Goal: Information Seeking & Learning: Learn about a topic

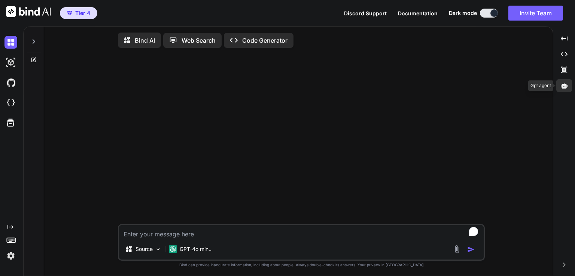
click at [566, 87] on icon at bounding box center [564, 85] width 7 height 7
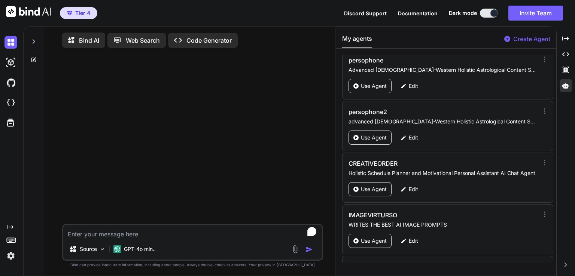
scroll to position [866, 0]
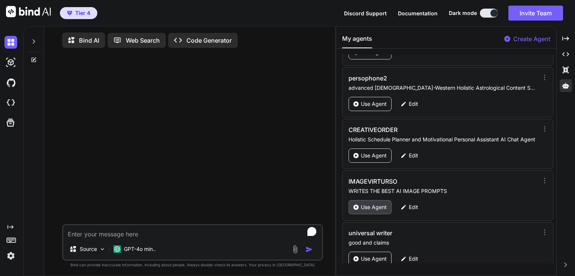
click at [376, 204] on p "Use Agent" at bounding box center [374, 207] width 26 height 7
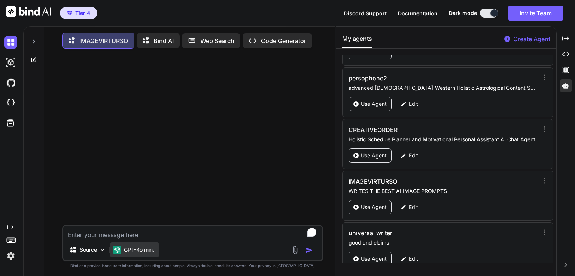
click at [145, 256] on div "GPT-4o min.." at bounding box center [134, 250] width 48 height 15
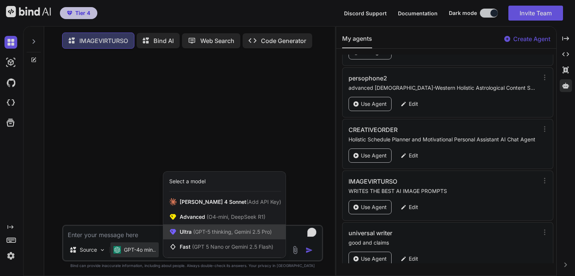
click at [218, 233] on span "(GPT-5 thinking, Gemini 2.5 Pro)" at bounding box center [232, 232] width 80 height 6
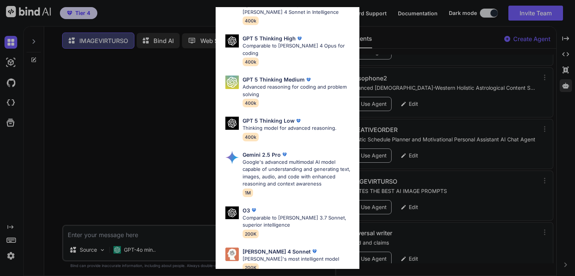
scroll to position [82, 0]
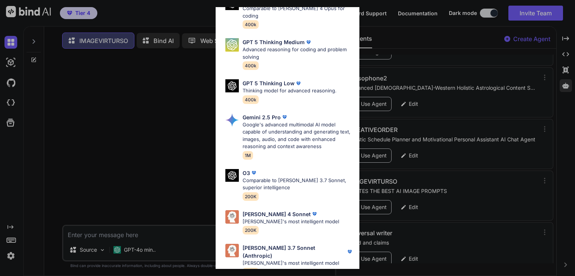
click at [293, 219] on div "Claude 4 Sonnet Claude's most intelligent model 200K" at bounding box center [291, 222] width 97 height 24
type textarea "x"
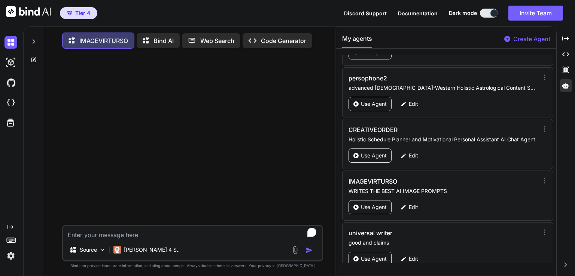
click at [140, 238] on textarea "To enrich screen reader interactions, please activate Accessibility in Grammarl…" at bounding box center [192, 232] width 259 height 13
type textarea "t"
type textarea "x"
type textarea "th"
type textarea "x"
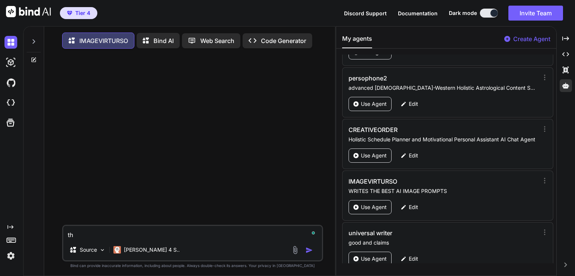
type textarea "the"
type textarea "x"
type textarea "the"
type textarea "x"
type textarea "the p"
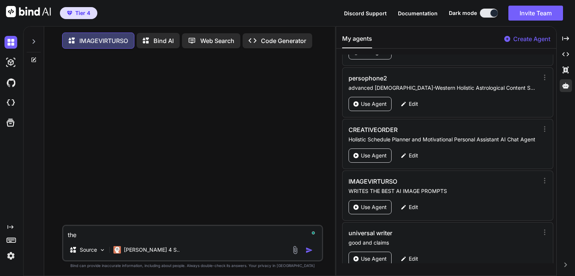
type textarea "x"
type textarea "the pl"
type textarea "x"
type textarea "the pla"
type textarea "x"
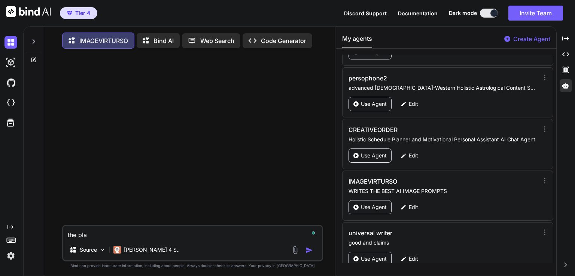
type textarea "the plan"
type textarea "x"
type textarea "the plane"
type textarea "x"
type textarea "the planet"
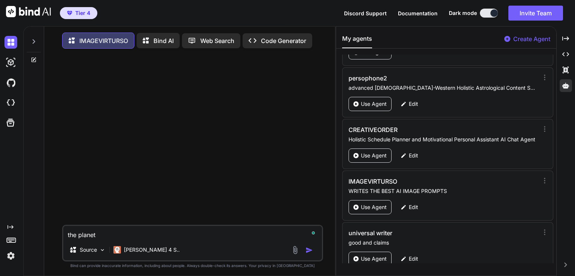
type textarea "x"
type textarea "the planet"
type textarea "x"
type textarea "the planet m"
type textarea "x"
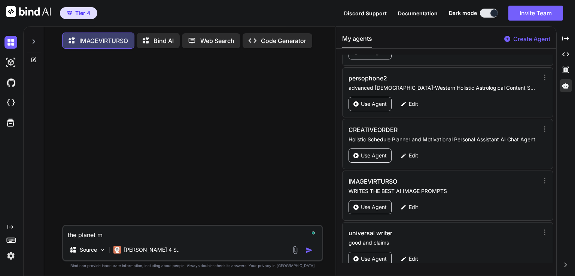
type textarea "the planet ma"
type textarea "x"
type textarea "the planet mar"
type textarea "x"
type textarea "the planet mars"
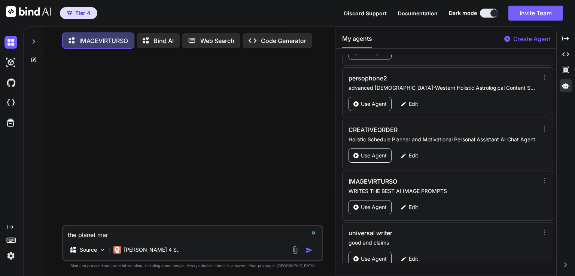
type textarea "x"
type textarea "the planet mars"
type textarea "x"
type textarea "the planet mars a"
type textarea "x"
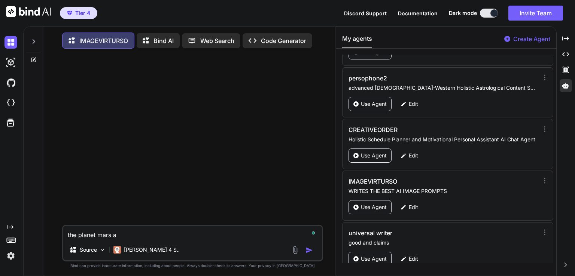
type textarea "the planet mars an"
type textarea "x"
type textarea "the planet mars and"
type textarea "x"
type textarea "the planet mars and"
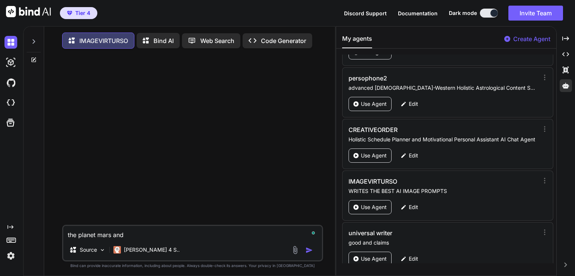
type textarea "x"
type textarea "the planet mars and t"
type textarea "x"
type textarea "the planet mars and th"
type textarea "x"
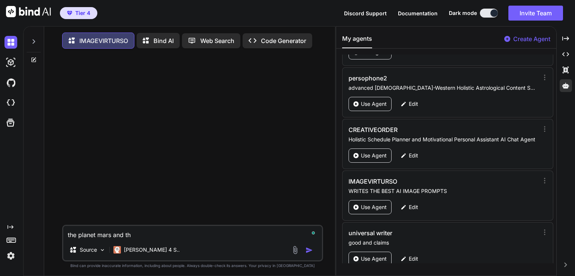
type textarea "the planet mars and the"
type textarea "x"
type textarea "the planet mars and the"
type textarea "x"
type textarea "the planet mars and the s"
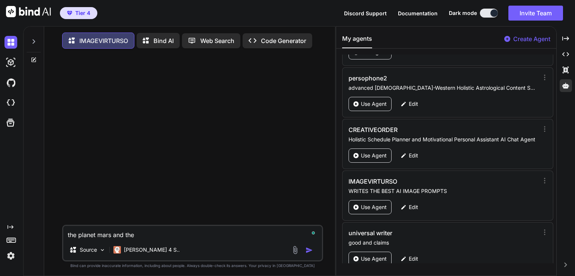
type textarea "x"
type textarea "the planet mars and the sy"
type textarea "x"
type textarea "the planet mars and the sym"
type textarea "x"
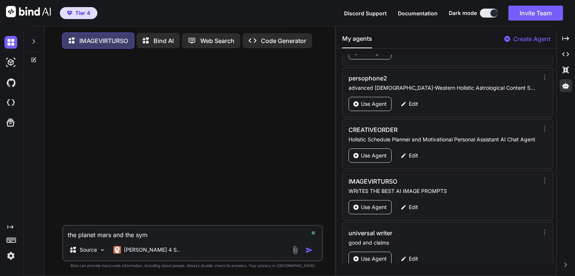
type textarea "the planet mars and the symb"
type textarea "x"
type textarea "the planet mars and the symbo"
type textarea "x"
type textarea "the planet mars and the symbol"
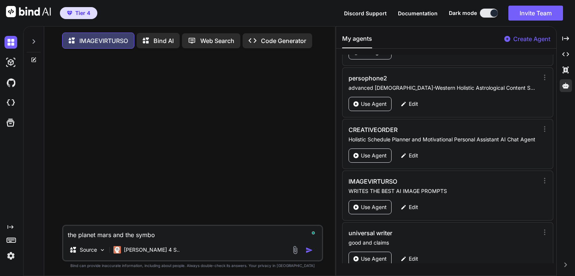
type textarea "x"
type textarea "the planet mars and the symbol"
type textarea "x"
type textarea "the planet mars and the symbol f"
type textarea "x"
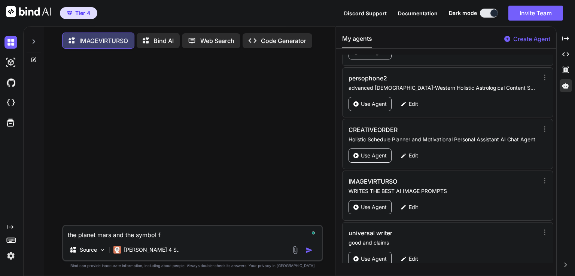
type textarea "the planet mars and the symbol fo"
type textarea "x"
type textarea "the planet mars and the symbol for"
type textarea "x"
type textarea "the planet mars and the symbol for"
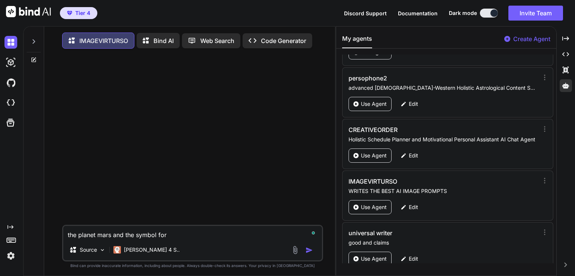
type textarea "x"
type textarea "the planet mars and the symbol for l"
type textarea "x"
type textarea "the planet mars and the symbol for li"
type textarea "x"
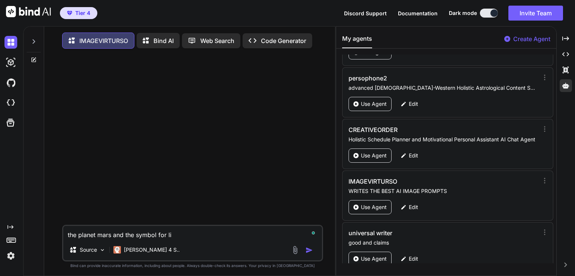
type textarea "the planet mars and the symbol for lib"
type textarea "x"
type textarea "the planet mars and the symbol for libr"
type textarea "x"
type textarea "the planet mars and the symbol for libra"
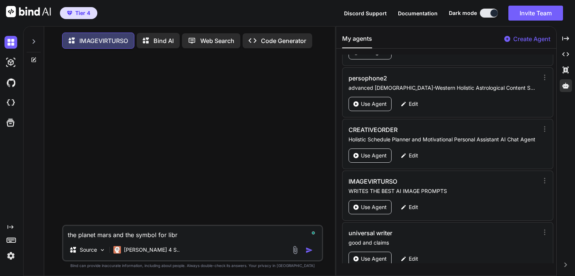
type textarea "x"
type textarea "the planet mars and the symbol for libra,"
type textarea "x"
type textarea "the planet mars and the symbol for libra,"
type textarea "x"
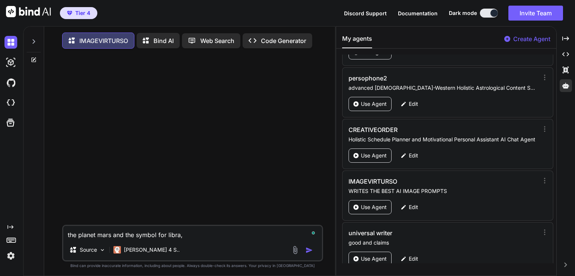
type textarea "the planet mars and the symbol for libra, w"
type textarea "x"
type textarea "the planet mars and the symbol for libra, wi"
type textarea "x"
type textarea "the planet mars and the symbol for libra, wit"
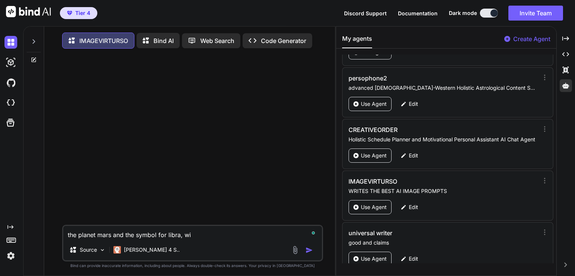
type textarea "x"
type textarea "the planet mars and the symbol for libra, with"
type textarea "x"
type textarea "the planet mars and the symbol for libra, wit"
type textarea "x"
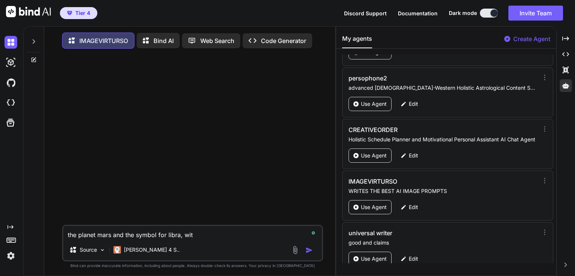
type textarea "the planet mars and the symbol for libra, wi"
type textarea "x"
type textarea "the planet mars and the symbol for libra, w"
type textarea "x"
type textarea "the planet mars and the symbol for libra,"
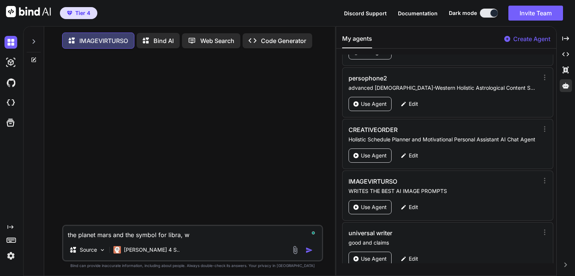
type textarea "x"
type textarea "the planet mars and the symbol for libra, s"
type textarea "x"
type textarea "the planet mars and the symbol for libra, so"
type textarea "x"
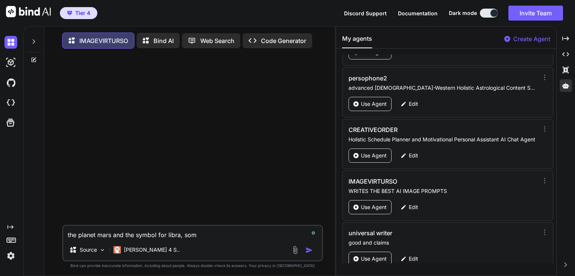
type textarea "the planet mars and the symbol for libra, some"
type textarea "x"
type textarea "the planet mars and the symbol for libra, some"
type textarea "x"
type textarea "the planet mars and the symbol for libra, some i"
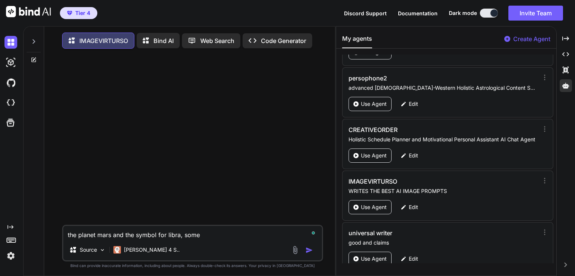
type textarea "x"
type textarea "the planet mars and the symbol for libra, some im"
type textarea "x"
type textarea "the planet mars and the symbol for libra, some ima"
type textarea "x"
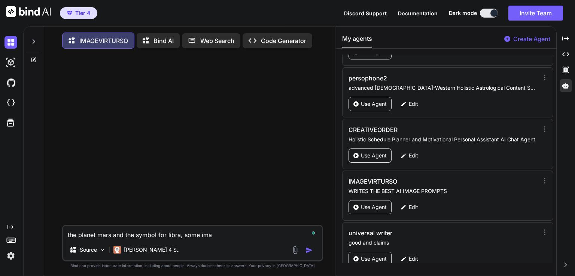
type textarea "the planet mars and the symbol for libra, some imag"
type textarea "x"
type textarea "the planet mars and the symbol for libra, some image"
type textarea "x"
type textarea "the planet mars and the symbol for libra, some images"
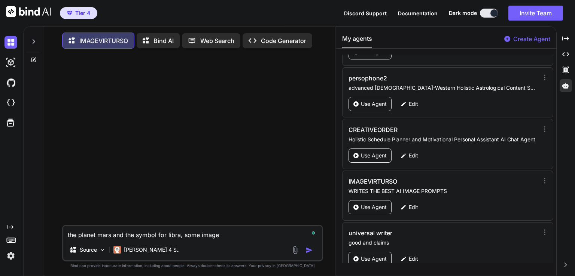
type textarea "x"
type textarea "the planet mars and the symbol for libra, some images"
type textarea "x"
type textarea "the planet mars and the symbol for libra, some images w"
type textarea "x"
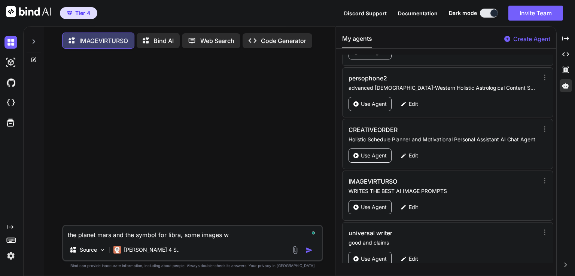
type textarea "the planet mars and the symbol for libra, some images wi"
type textarea "x"
type textarea "the planet mars and the symbol for libra, some images wit"
type textarea "x"
type textarea "the planet mars and the symbol for libra, some images with"
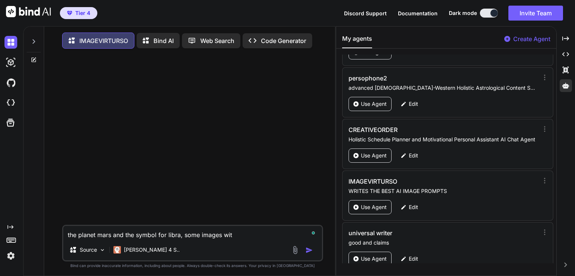
type textarea "x"
type textarea "the planet mars and the symbol for libra, some images with"
type textarea "x"
type textarea "the planet mars and the symbol for libra, some images with p"
type textarea "x"
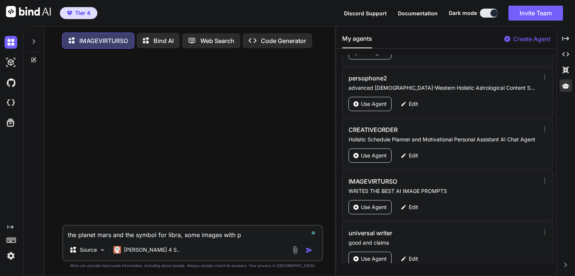
type textarea "the planet mars and the symbol for libra, some images with pe"
type textarea "x"
type textarea "the planet mars and the symbol for libra, some images with peo"
type textarea "x"
type textarea "the planet mars and the symbol for libra, some images with peop"
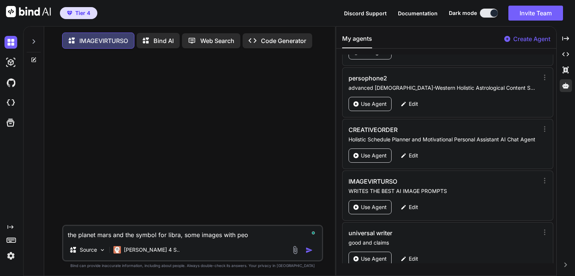
type textarea "x"
type textarea "the planet mars and the symbol for libra, some images with peopl"
type textarea "x"
type textarea "the planet mars and the symbol for libra, some images with people"
type textarea "x"
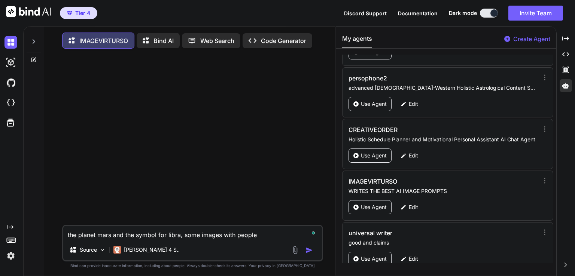
type textarea "the planet mars and the symbol for libra, some images with people"
type textarea "x"
type textarea "the planet mars and the symbol for libra, some images with people d"
type textarea "x"
type textarea "the planet mars and the symbol for libra, some images with people do"
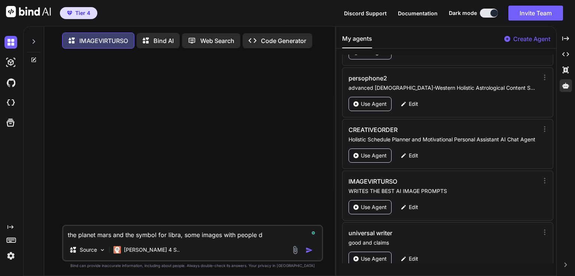
type textarea "x"
type textarea "the planet mars and the symbol for libra, some images with people doi"
type textarea "x"
type textarea "the planet mars and the symbol for libra, some images with people doin"
type textarea "x"
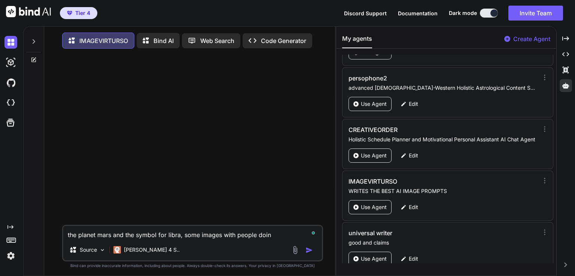
type textarea "the planet mars and the symbol for libra, some images with people doing"
type textarea "x"
type textarea "the planet mars and the symbol for libra, some images with people doing"
type textarea "x"
type textarea "the planet mars and the symbol for libra, some images with people doing t"
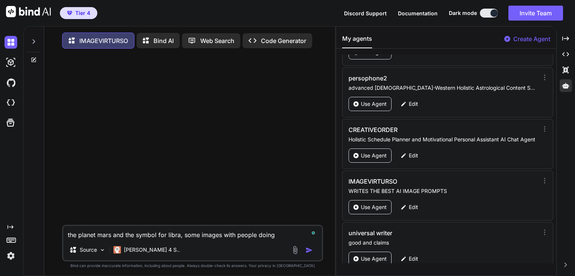
type textarea "x"
type textarea "the planet mars and the symbol for libra, some images with people doing ta"
type textarea "x"
type textarea "the planet mars and the symbol for libra, some images with people doing tai"
type textarea "x"
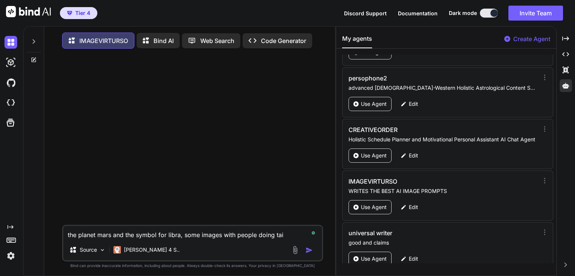
type textarea "the planet mars and the symbol for libra, some images with people doing tai"
type textarea "x"
type textarea "the planet mars and the symbol for libra, some images with people doing tai c"
type textarea "x"
type textarea "the planet mars and the symbol for libra, some images with people doing tai ch"
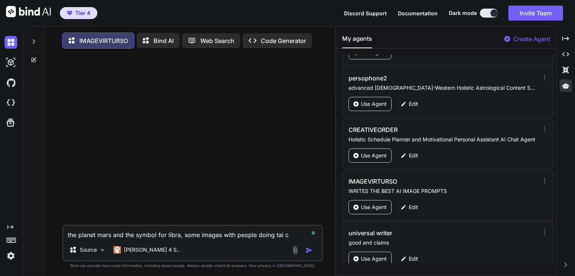
type textarea "x"
type textarea "the planet mars and the symbol for libra, some images with people doing tai chi"
type textarea "x"
type textarea "the planet mars and the symbol for libra, some images with people doing tai chi"
type textarea "x"
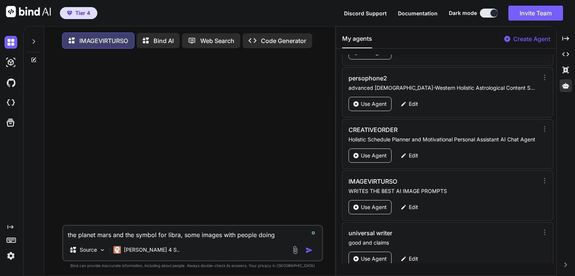
type textarea "the planet mars and the symbol for libra, some images with people doing tai chi…"
type textarea "x"
type textarea "the planet mars and the symbol for libra, some images with people doing tai chi…"
type textarea "x"
type textarea "the planet mars and the symbol for libra, some images with people doing tai chi…"
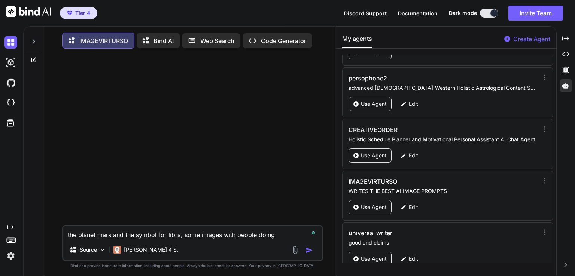
type textarea "x"
type textarea "the planet mars and the symbol for libra, some images with people doing tai chi…"
type textarea "x"
type textarea "the planet mars and the symbol for libra, some images with people doing tai chi…"
type textarea "x"
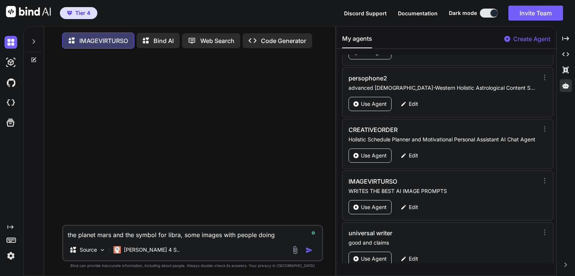
type textarea "the planet mars and the symbol for libra, some images with people doing tai chi…"
type textarea "x"
type textarea "the planet mars and the symbol for libra, some images with people doing tai chi…"
type textarea "x"
type textarea "the planet mars and the symbol for libra, some images with people doing tai chi…"
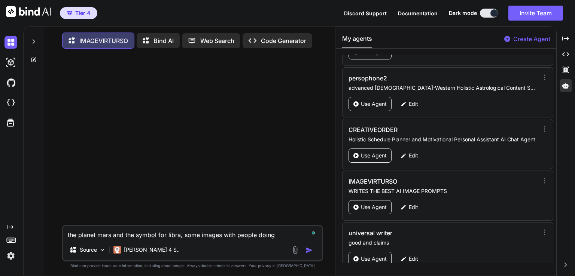
type textarea "x"
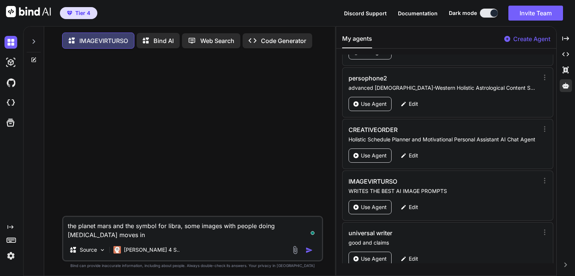
type textarea "the planet mars and the symbol for libra, some images with people doing tai chi…"
type textarea "x"
type textarea "the planet mars and the symbol for libra, some images with people doing tai chi…"
type textarea "x"
type textarea "the planet mars and the symbol for libra, some images with people doing tai chi…"
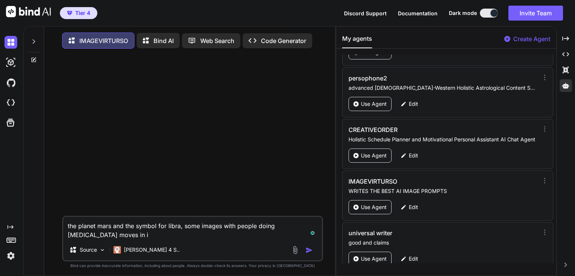
type textarea "x"
type textarea "the planet mars and the symbol for libra, some images with people doing tai chi…"
type textarea "x"
type textarea "the planet mars and the symbol for libra, some images with people doing tai chi…"
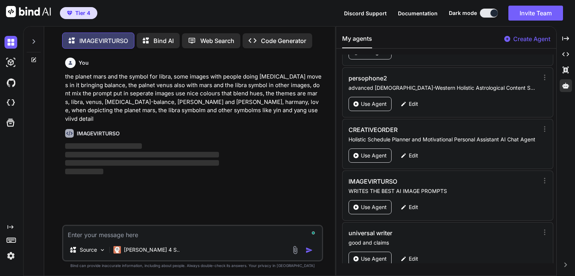
scroll to position [3, 0]
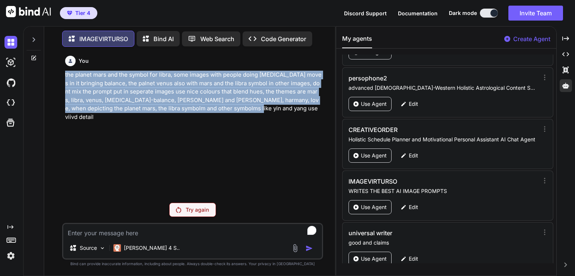
drag, startPoint x: 198, startPoint y: 110, endPoint x: 46, endPoint y: 78, distance: 154.7
click at [46, 78] on div "IMAGEVIRTURSO Bind AI Web Search Created with Pixso. Code Generator You the pla…" at bounding box center [189, 152] width 291 height 248
copy p "the planet mars and the symbol for libra, some images with people doing tai chi…"
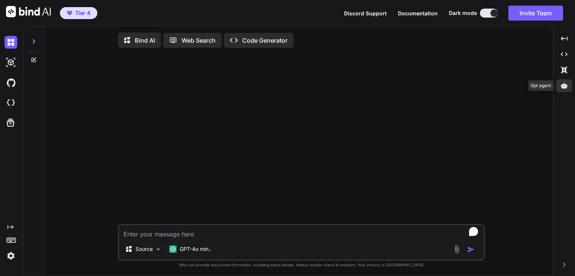
click at [559, 85] on div at bounding box center [564, 85] width 16 height 13
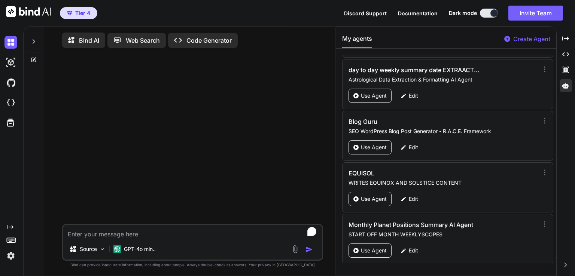
scroll to position [2472, 0]
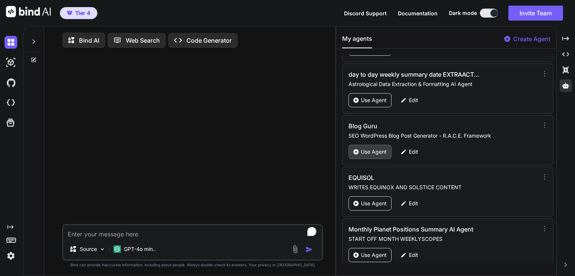
click at [375, 145] on div "Use Agent" at bounding box center [370, 152] width 43 height 14
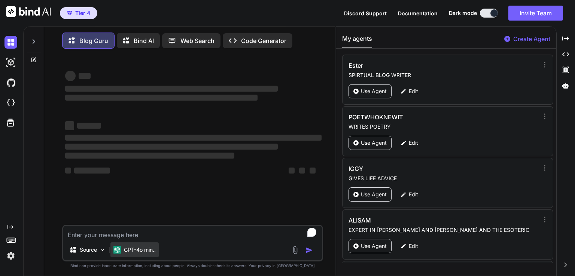
click at [141, 254] on p "GPT-4o min.." at bounding box center [140, 249] width 32 height 7
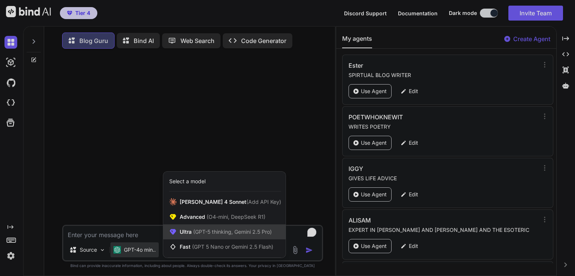
click at [207, 234] on span "(GPT-5 thinking, Gemini 2.5 Pro)" at bounding box center [232, 232] width 80 height 6
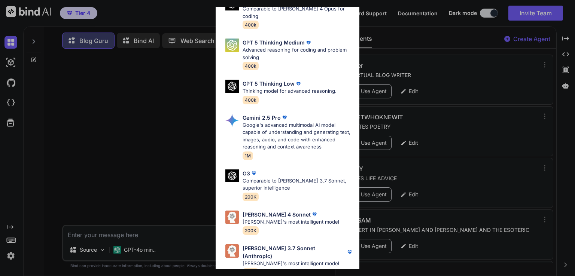
scroll to position [82, 0]
click at [260, 210] on p "[PERSON_NAME] 4 Sonnet" at bounding box center [277, 214] width 68 height 8
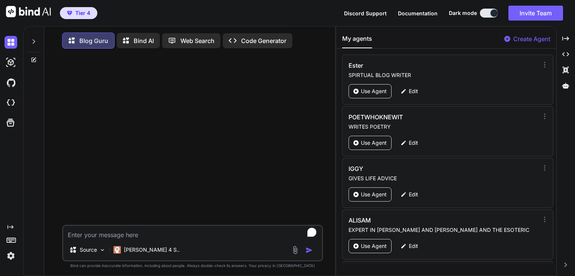
click at [88, 239] on textarea "To enrich screen reader interactions, please activate Accessibility in Grammarl…" at bounding box center [192, 232] width 259 height 13
paste textarea "Lore Ipsumd Sitam Consectet 7813: Adi Elitsed Doeius te Incididun 🌟 Utla et do …"
type textarea "x"
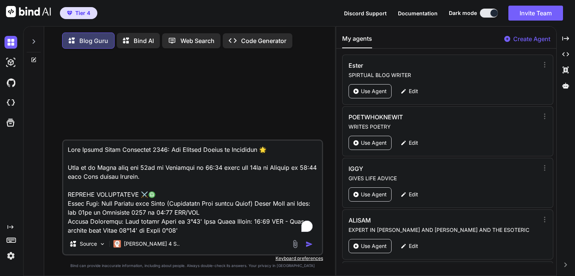
scroll to position [4863, 0]
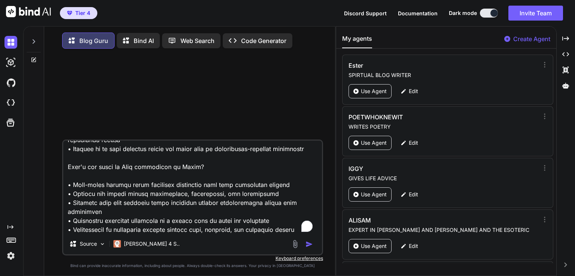
type textarea "Lore Ipsumd Sitam Consectet 5544: Adi Elitsed Doeius te Incididun 🌟 Utla et do …"
click at [307, 246] on img "button" at bounding box center [309, 244] width 7 height 7
type textarea "x"
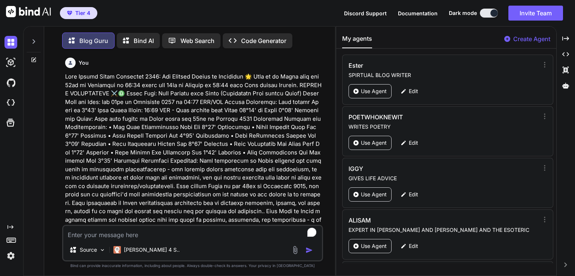
scroll to position [3, 0]
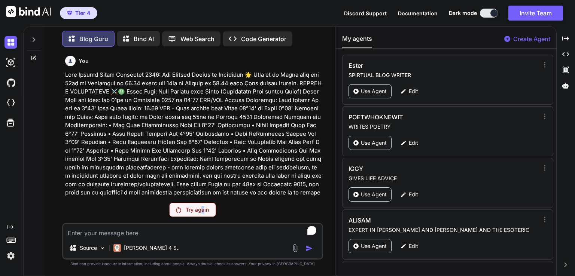
click at [203, 214] on div "Try again" at bounding box center [192, 210] width 47 height 14
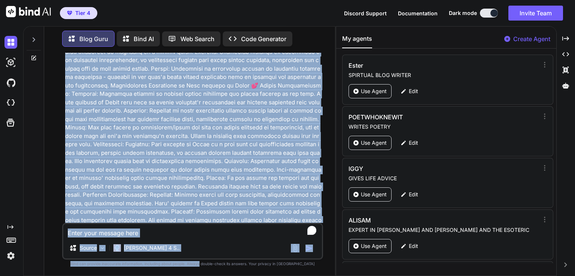
scroll to position [2520, 0]
drag, startPoint x: 239, startPoint y: 154, endPoint x: 214, endPoint y: 288, distance: 135.6
click at [214, 276] on html "Tier 4 Discord Support Documentation Dark mode Invite Team Created with Pixso. …" at bounding box center [287, 138] width 575 height 276
type textarea "x"
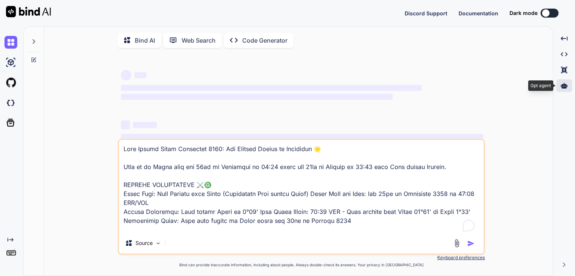
click at [568, 86] on div at bounding box center [564, 85] width 16 height 13
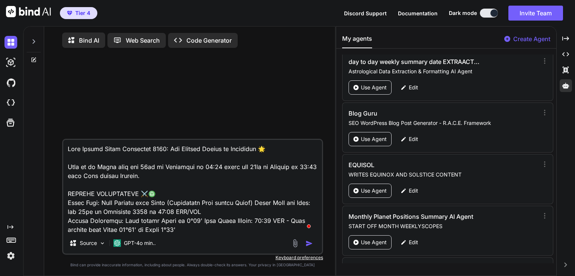
scroll to position [2463, 0]
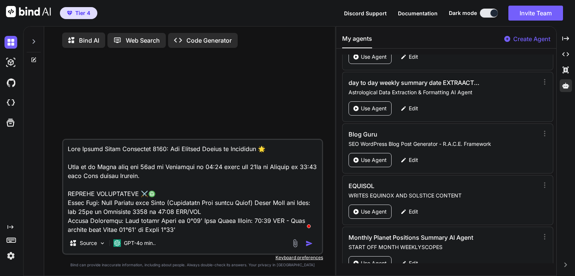
click at [364, 153] on div "Blog Guru SEO WordPress Blog Post Generator - R.A.C.E. Framework Use Agent Edit" at bounding box center [447, 149] width 211 height 50
click at [362, 157] on p "Use Agent" at bounding box center [374, 160] width 26 height 7
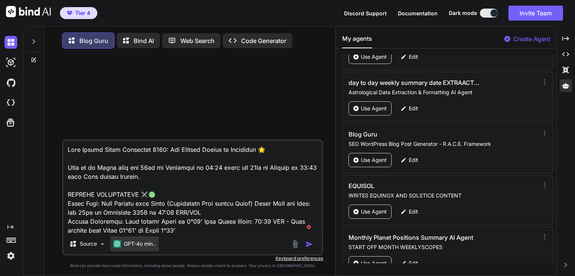
click at [145, 245] on p "GPT-4o min.." at bounding box center [140, 243] width 32 height 7
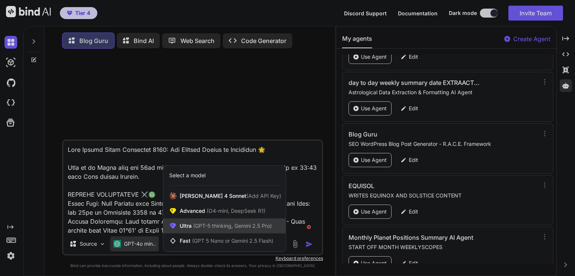
click at [212, 234] on div "Ultra (GPT-5 thinking, Gemini 2.5 Pro)" at bounding box center [224, 226] width 122 height 15
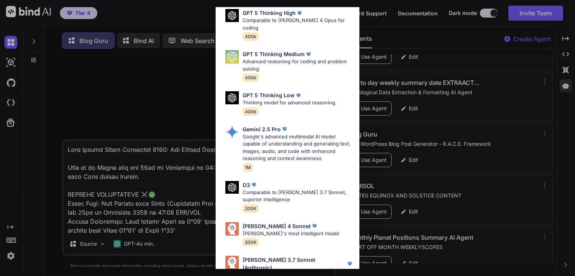
scroll to position [82, 0]
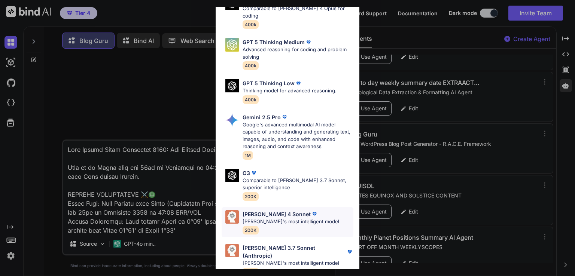
click at [257, 218] on p "Claude's most intelligent model" at bounding box center [291, 221] width 97 height 7
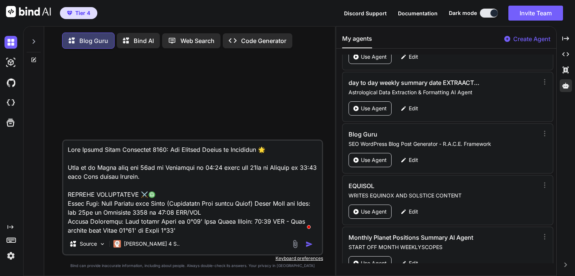
click at [310, 244] on img "button" at bounding box center [309, 244] width 7 height 7
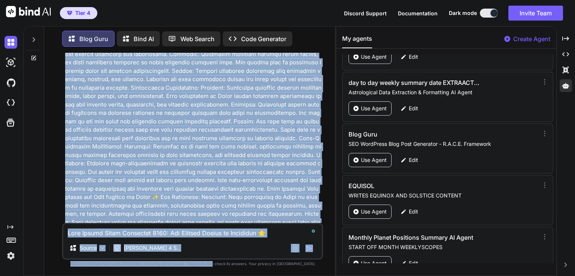
scroll to position [2520, 0]
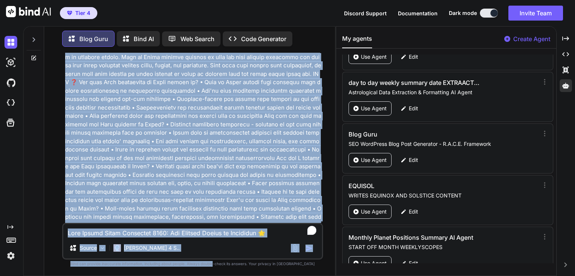
drag, startPoint x: 252, startPoint y: 168, endPoint x: 227, endPoint y: 291, distance: 124.9
click at [227, 276] on html "Tier 4 Discord Support Documentation Dark mode Invite Team Created with Pixso. …" at bounding box center [287, 138] width 575 height 276
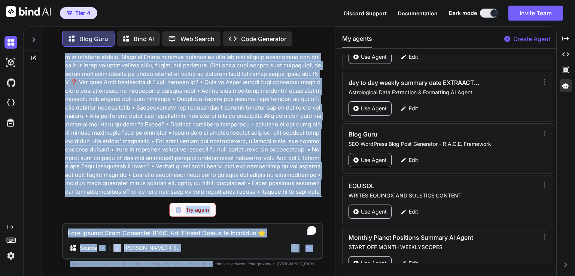
scroll to position [2494, 0]
click at [194, 219] on div "You Try again Source Claude 4 S.. Created with Bind Always check its answers. P…" at bounding box center [192, 164] width 261 height 223
click at [194, 213] on p "Try again" at bounding box center [197, 209] width 23 height 7
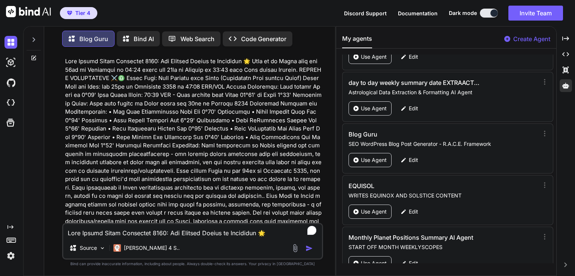
scroll to position [0, 0]
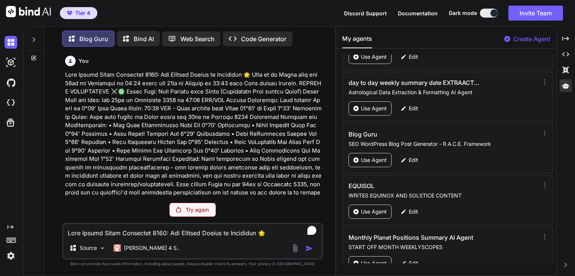
drag, startPoint x: 228, startPoint y: 164, endPoint x: 204, endPoint y: 291, distance: 129.2
click at [204, 276] on html "Tier 4 Discord Support Documentation Dark mode Invite Team Created with Pixso. …" at bounding box center [287, 138] width 575 height 276
click at [185, 213] on div "Try again" at bounding box center [192, 210] width 47 height 14
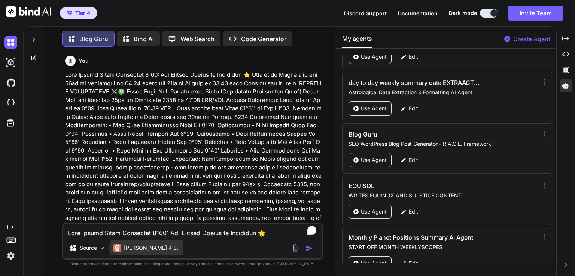
click at [137, 251] on p "Claude 4 S.." at bounding box center [152, 248] width 56 height 7
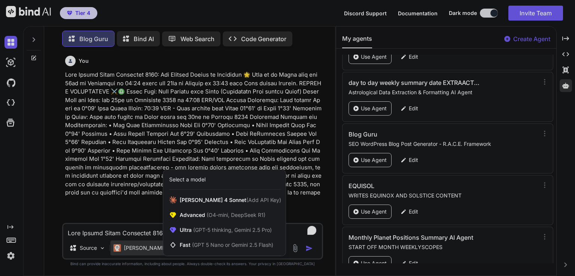
click at [271, 146] on div at bounding box center [287, 138] width 575 height 276
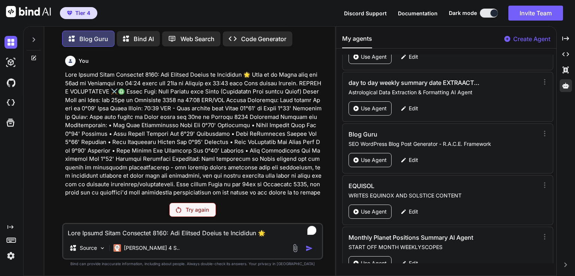
type textarea "x"
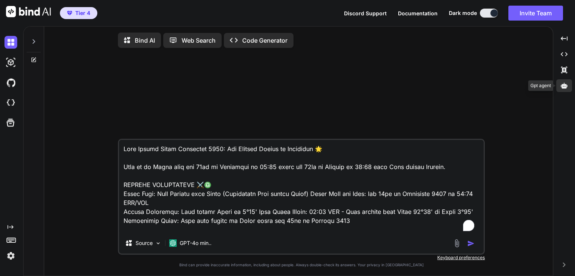
click at [564, 83] on icon at bounding box center [564, 86] width 7 height 6
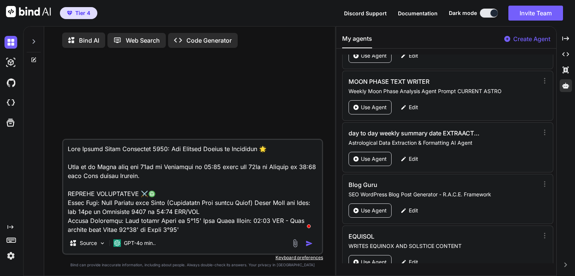
scroll to position [2413, 0]
click at [368, 207] on p "Use Agent" at bounding box center [374, 210] width 26 height 7
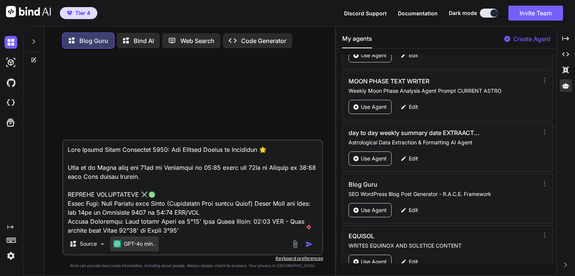
click at [144, 246] on p "GPT-4o min.." at bounding box center [140, 243] width 32 height 7
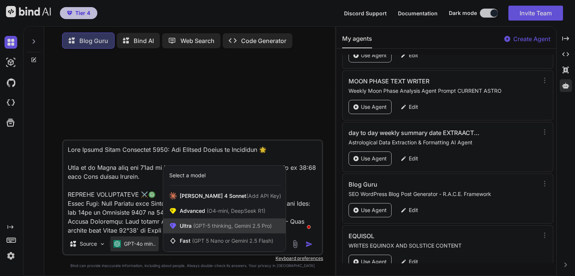
click at [218, 223] on div "Ultra (GPT-5 thinking, Gemini 2.5 Pro)" at bounding box center [224, 226] width 122 height 15
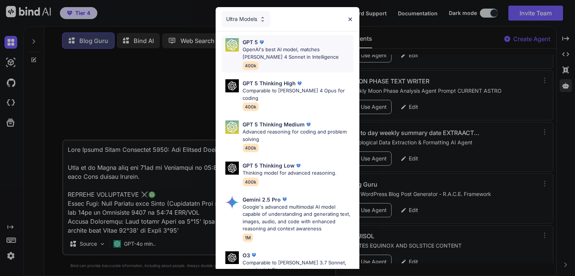
click at [273, 46] on p "OpenAI's best AI model, matches [PERSON_NAME] 4 Sonnet in Intelligence" at bounding box center [298, 53] width 111 height 15
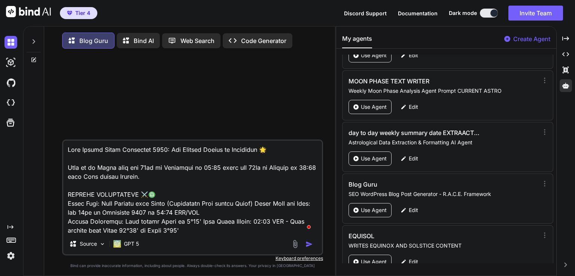
click at [309, 246] on img "button" at bounding box center [309, 244] width 7 height 7
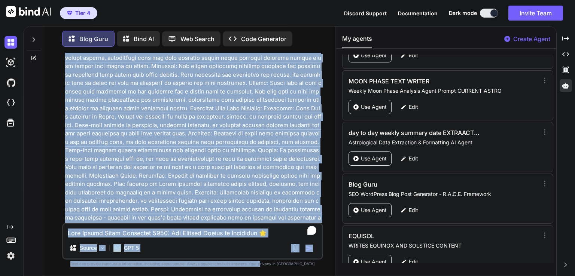
scroll to position [2520, 0]
drag, startPoint x: 286, startPoint y: 122, endPoint x: 274, endPoint y: 291, distance: 169.3
click at [274, 276] on html "Tier 4 Discord Support Documentation Dark mode Invite Team Created with Pixso. …" at bounding box center [287, 138] width 575 height 276
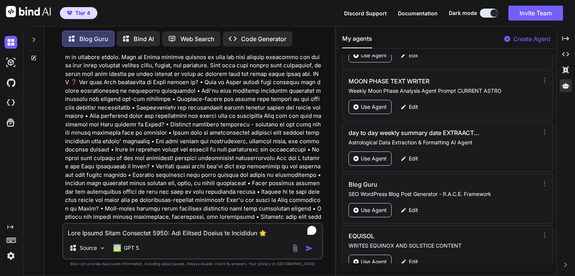
click at [78, 14] on span "Tier 4" at bounding box center [82, 12] width 15 height 7
click at [12, 257] on img at bounding box center [10, 256] width 13 height 13
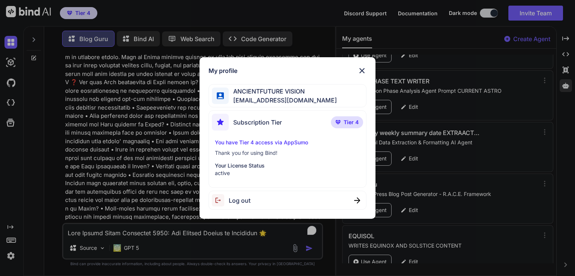
click at [365, 70] on img at bounding box center [362, 70] width 9 height 9
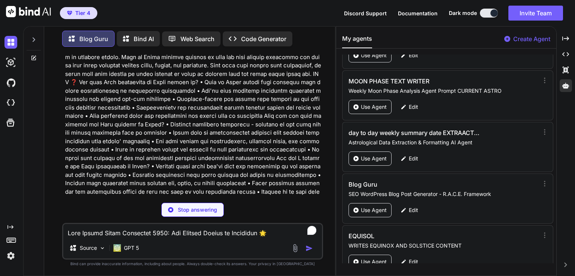
type textarea "x"
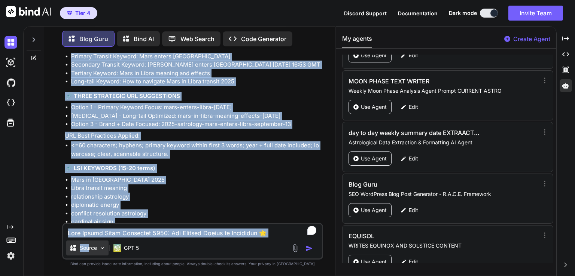
scroll to position [3991, 0]
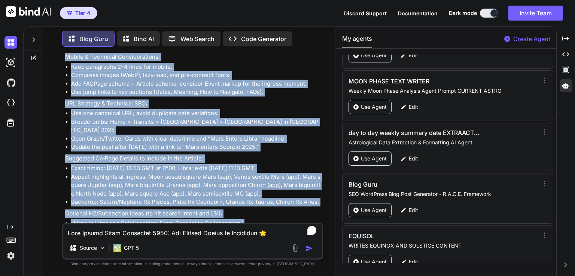
drag, startPoint x: 67, startPoint y: 195, endPoint x: 225, endPoint y: 209, distance: 157.9
copy div "🎯 KEYWORDS Primary Transit Keyword: Mars enters Libra Secondary Transit Keyword…"
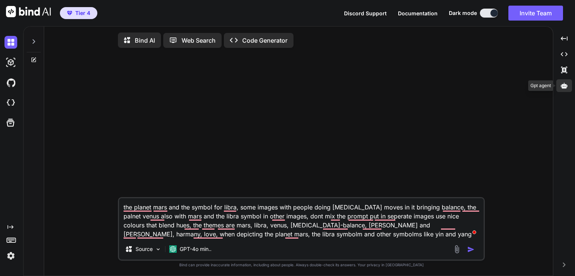
click at [565, 88] on icon at bounding box center [564, 86] width 7 height 6
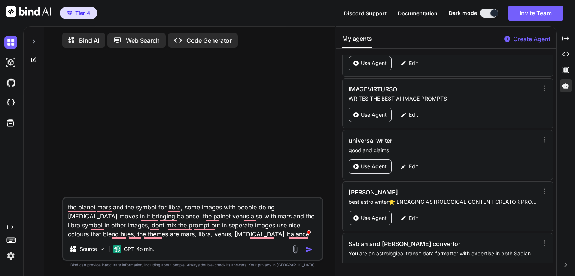
scroll to position [929, 0]
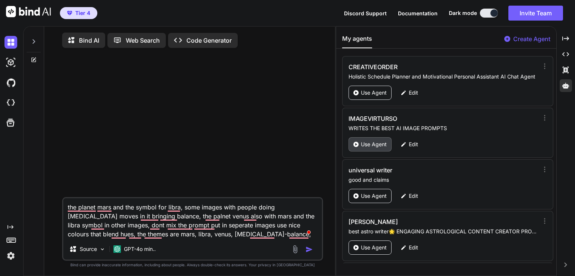
click at [368, 141] on p "Use Agent" at bounding box center [374, 144] width 26 height 7
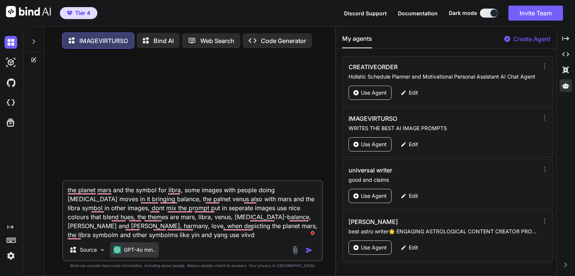
click at [122, 258] on div "GPT-4o min.." at bounding box center [134, 250] width 48 height 15
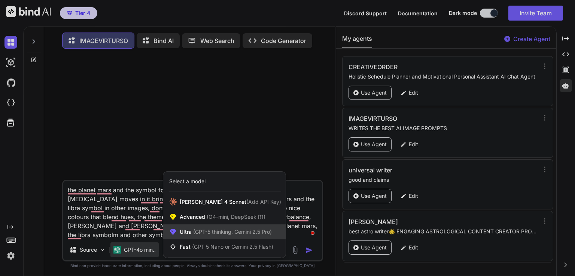
click at [195, 236] on span "Ultra (GPT-5 thinking, Gemini 2.5 Pro)" at bounding box center [226, 231] width 92 height 7
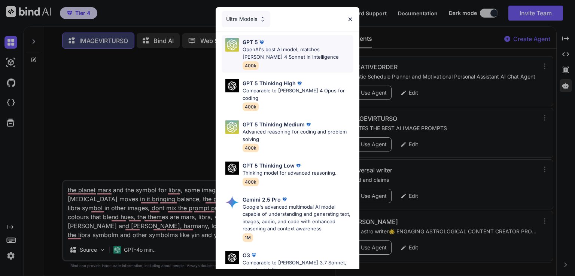
click at [282, 45] on div "GPT 5" at bounding box center [298, 42] width 111 height 8
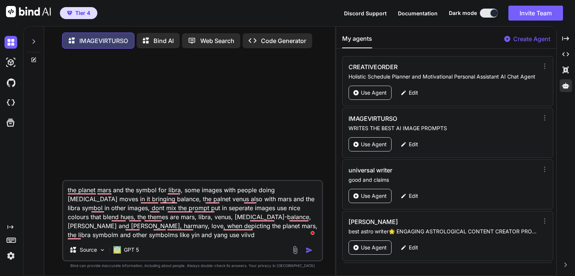
click at [307, 252] on img "button" at bounding box center [309, 250] width 7 height 7
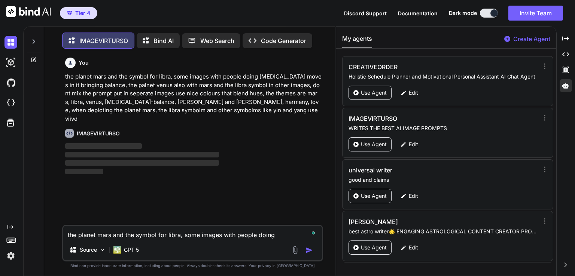
scroll to position [3, 0]
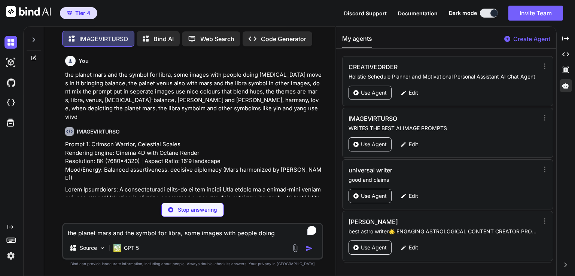
type textarea "x"
